Goal: Find specific page/section: Find specific page/section

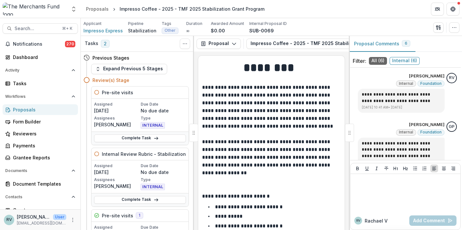
scroll to position [139, 0]
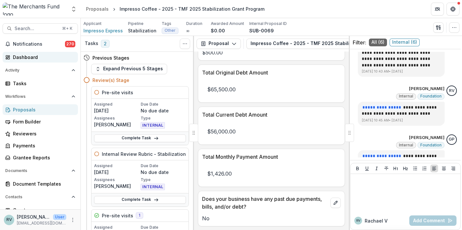
click at [33, 56] on div "Dashboard" at bounding box center [43, 57] width 60 height 7
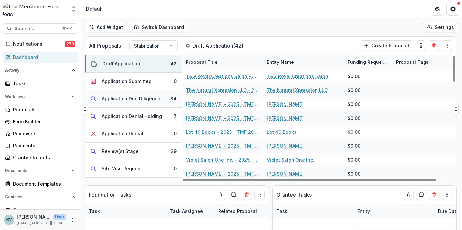
click at [146, 99] on div "Application Due Diligence" at bounding box center [131, 98] width 59 height 7
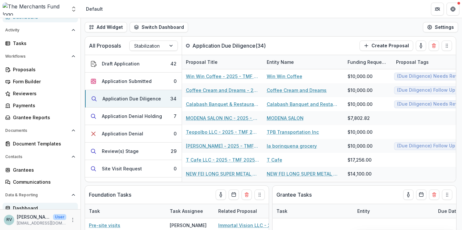
scroll to position [40, 0]
click at [25, 94] on div "Reviewers" at bounding box center [43, 93] width 60 height 7
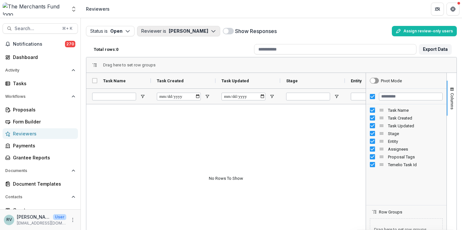
click at [180, 30] on button "Reviewer is [PERSON_NAME]" at bounding box center [178, 31] width 83 height 10
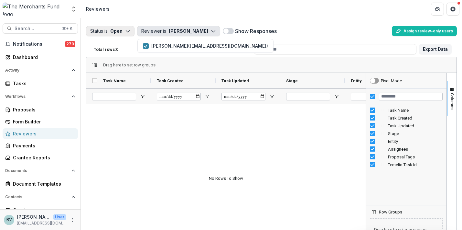
click at [110, 27] on button "Status is Open" at bounding box center [110, 31] width 48 height 10
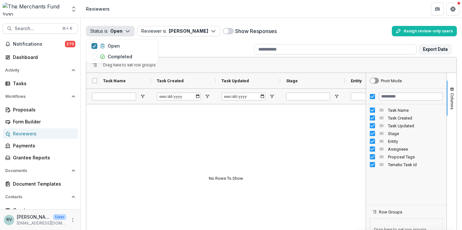
click at [124, 15] on header "Reviewers" at bounding box center [271, 9] width 381 height 18
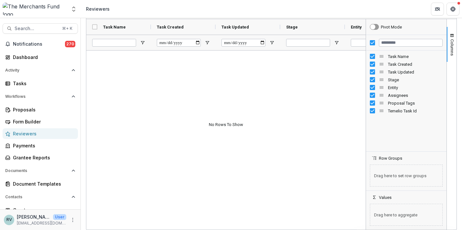
scroll to position [54, 0]
click at [72, 220] on icon "More" at bounding box center [72, 219] width 5 height 5
click at [99, 207] on link "User Settings" at bounding box center [113, 205] width 69 height 11
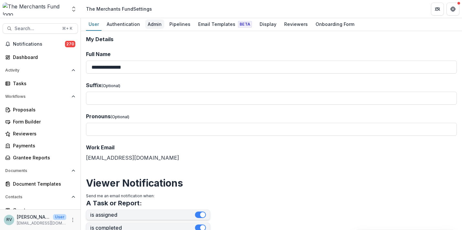
click at [152, 24] on div "Admin" at bounding box center [154, 23] width 19 height 9
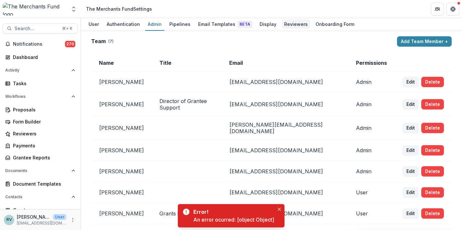
click at [286, 24] on div "Reviewers" at bounding box center [296, 23] width 29 height 9
